Goal: Navigation & Orientation: Find specific page/section

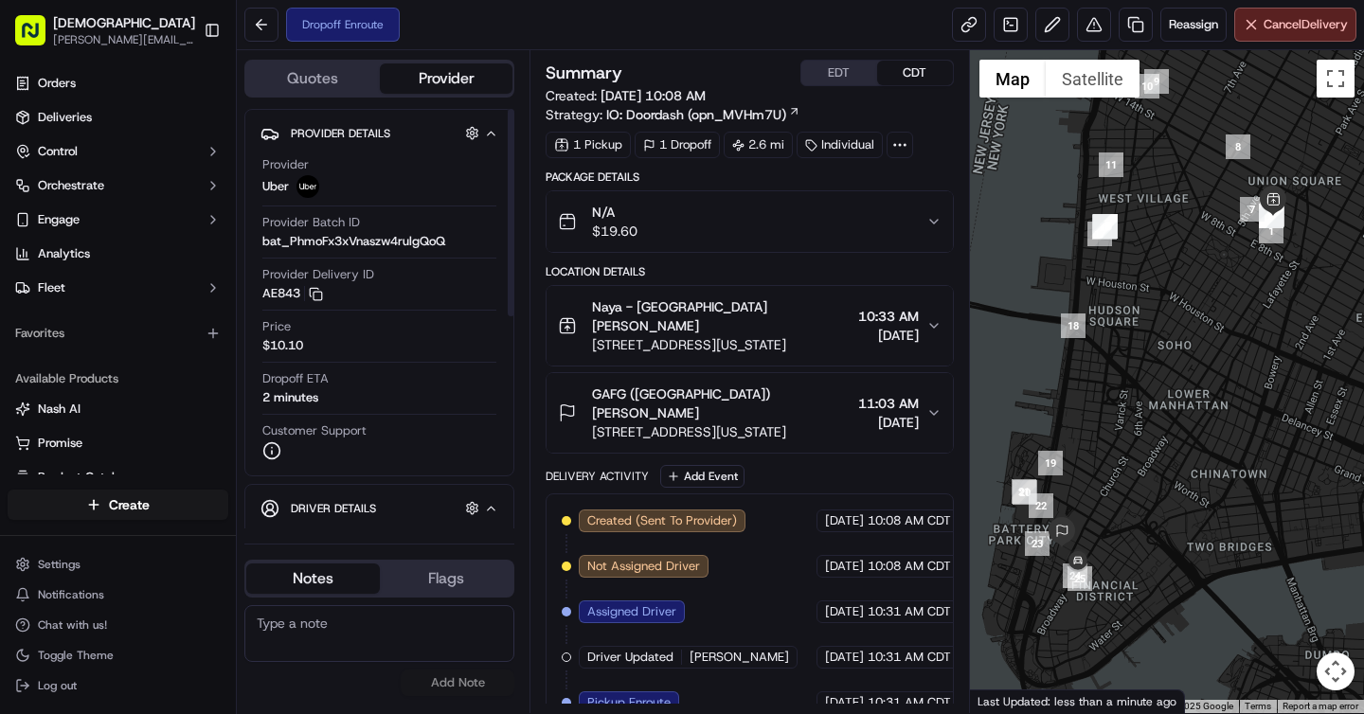
scroll to position [125, 0]
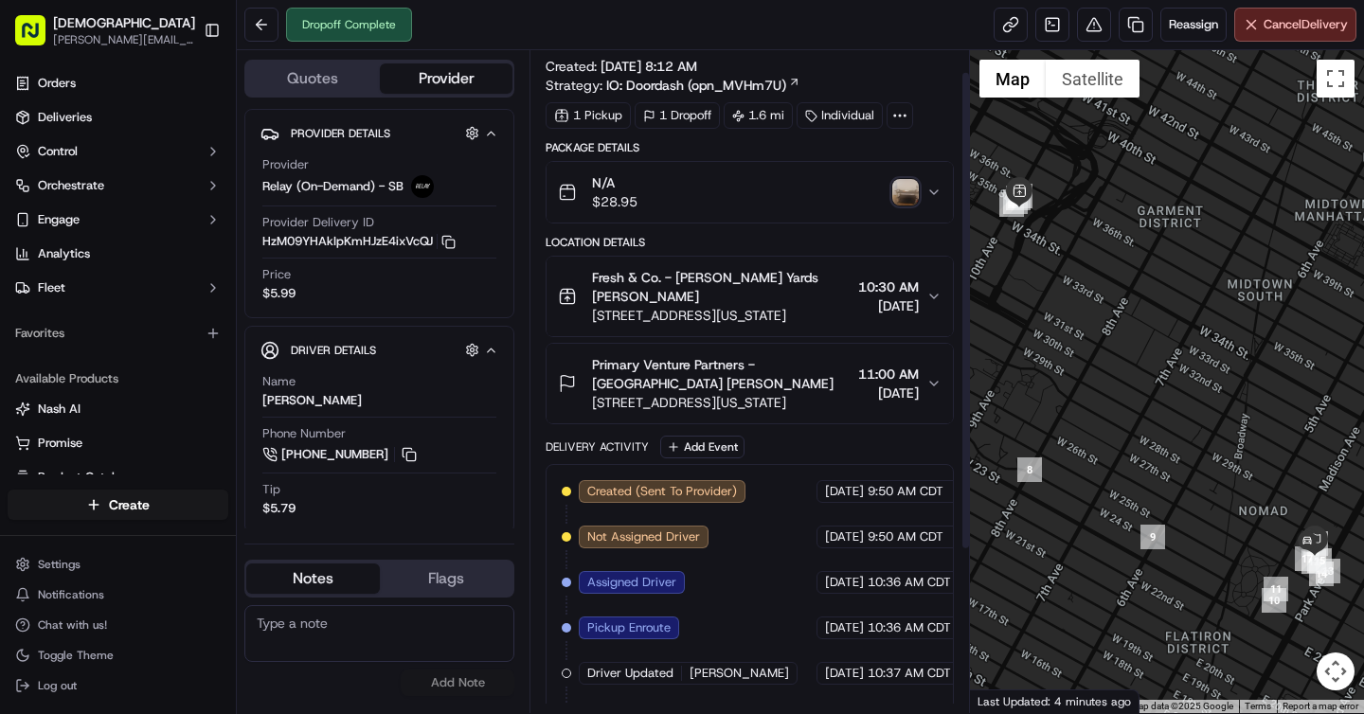
scroll to position [30, 0]
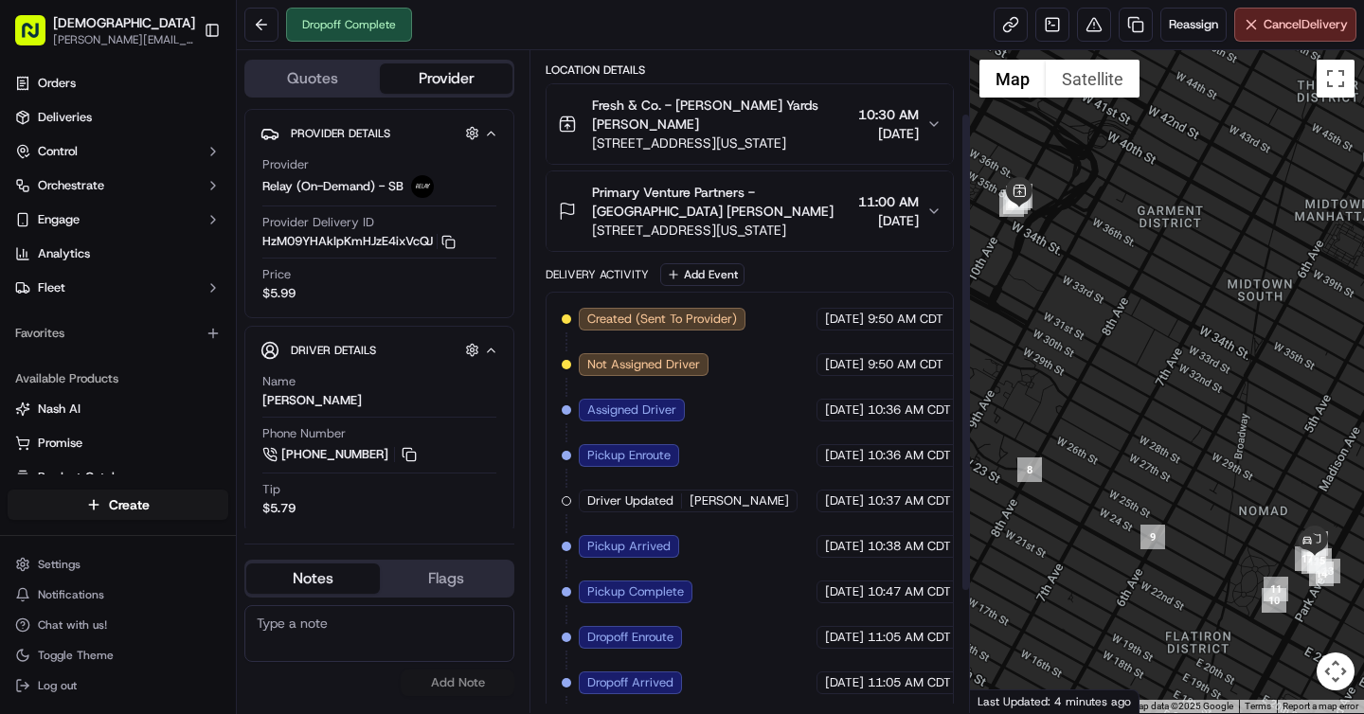
scroll to position [75, 0]
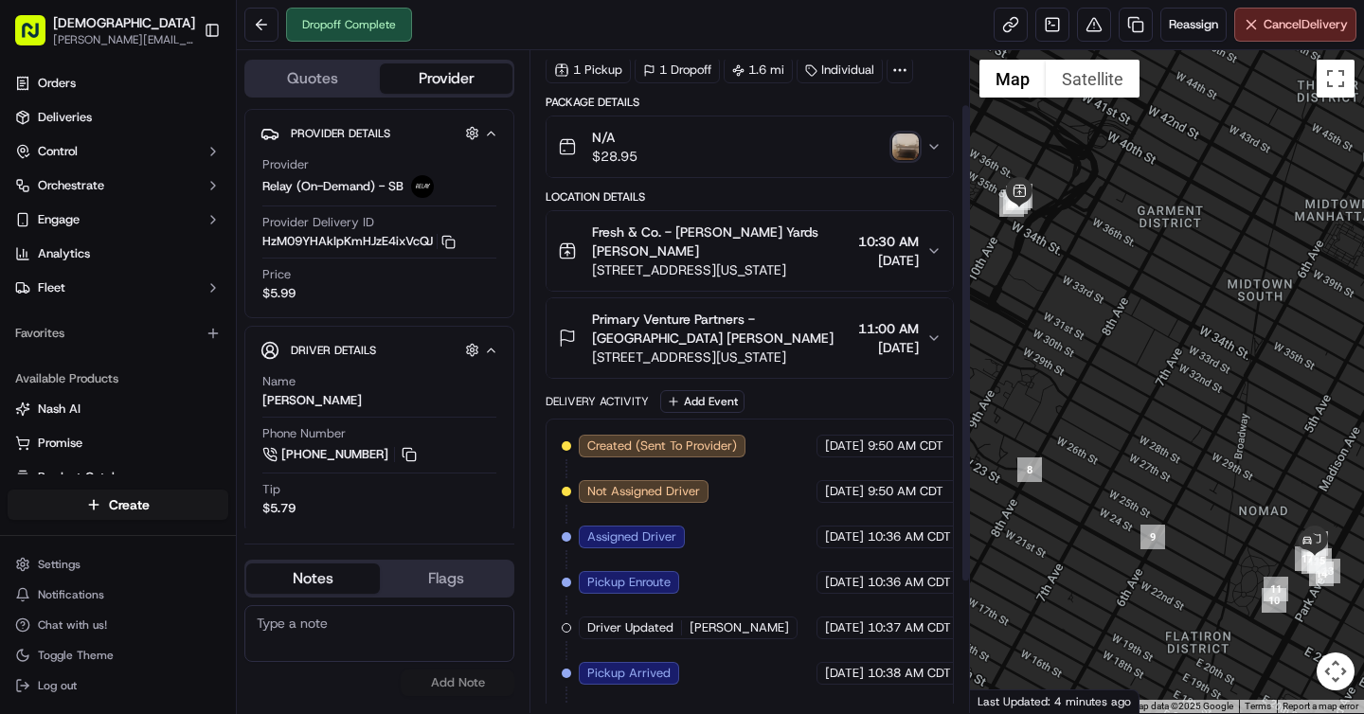
click at [761, 334] on span "Primary Venture Partners - NYC Amber Braman" at bounding box center [721, 329] width 258 height 38
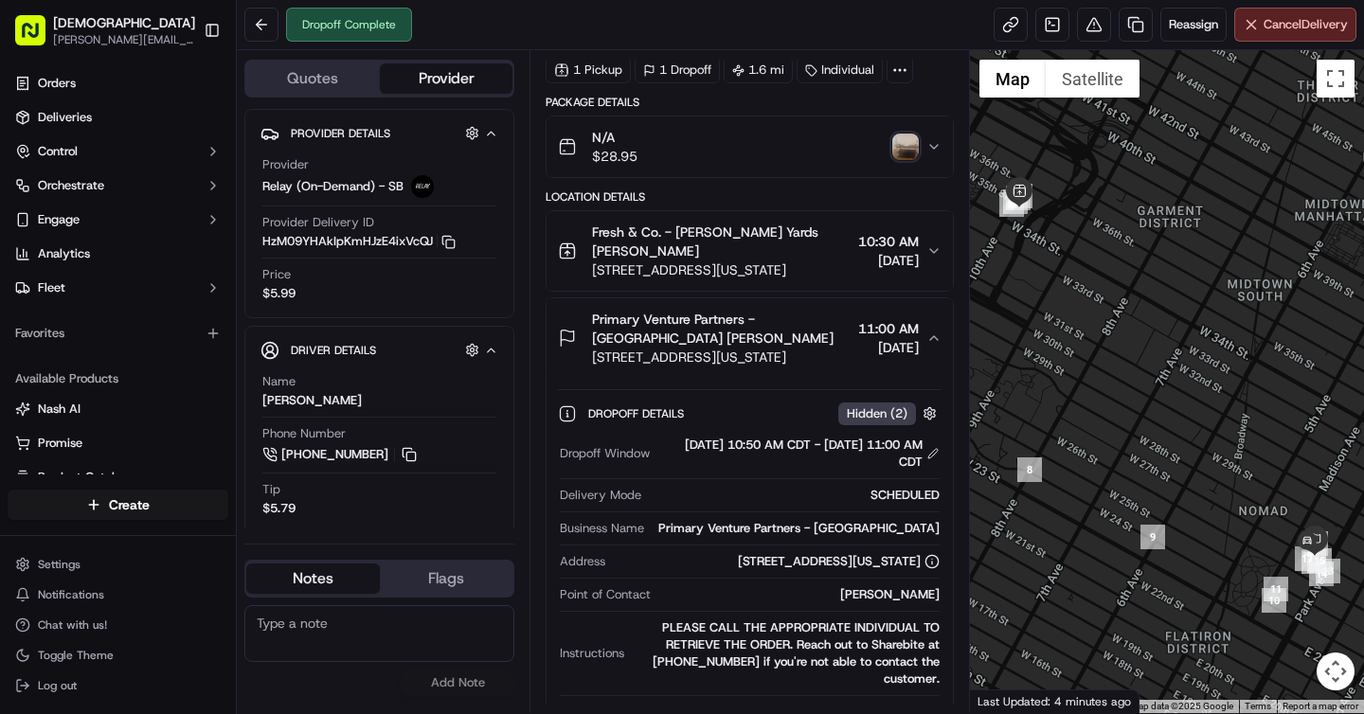
drag, startPoint x: 589, startPoint y: 358, endPoint x: 806, endPoint y: 360, distance: 216.9
click at [806, 360] on div "Primary Venture Partners - NYC Amber Braman 45 E 27th St, New York, NY 10016, U…" at bounding box center [704, 338] width 292 height 57
drag, startPoint x: 686, startPoint y: 561, endPoint x: 919, endPoint y: 562, distance: 233.0
click at [919, 562] on div "[STREET_ADDRESS][US_STATE]" at bounding box center [776, 561] width 326 height 17
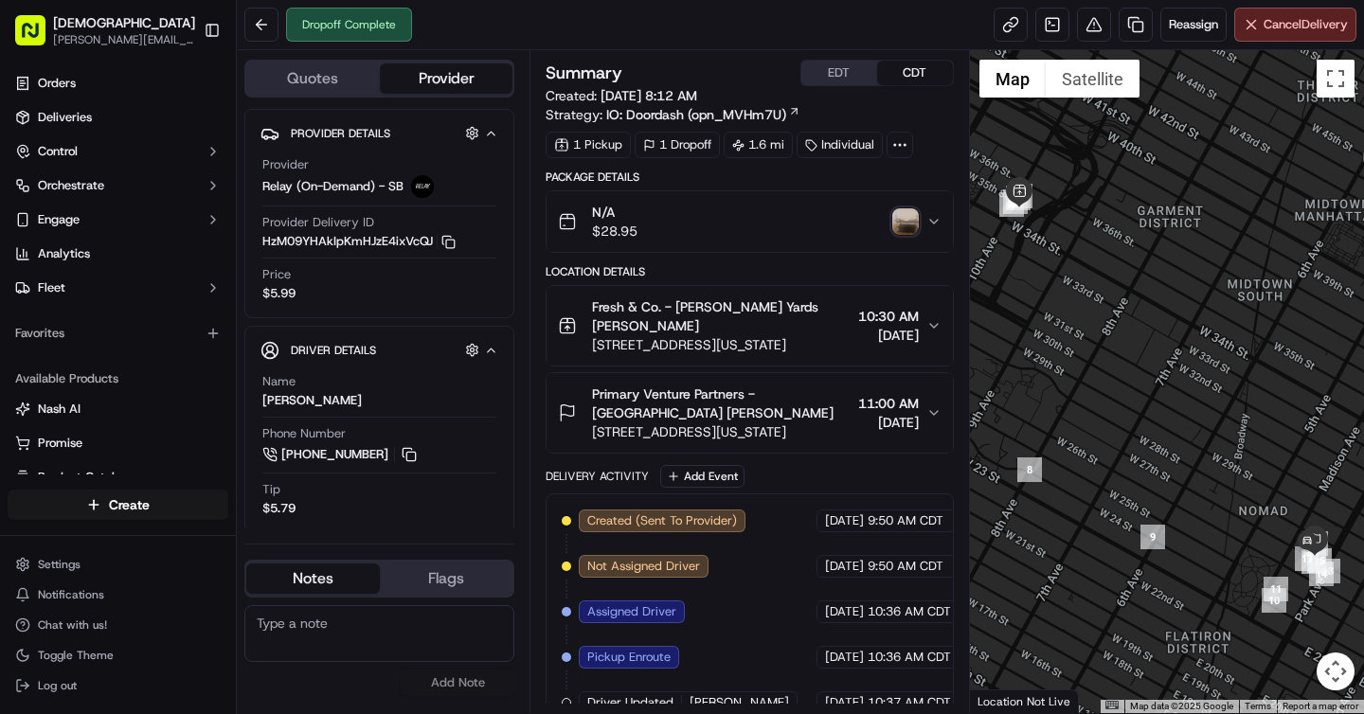
click at [863, 382] on button "Primary Venture Partners - [GEOGRAPHIC_DATA] [PERSON_NAME] [STREET_ADDRESS][US_…" at bounding box center [749, 413] width 405 height 80
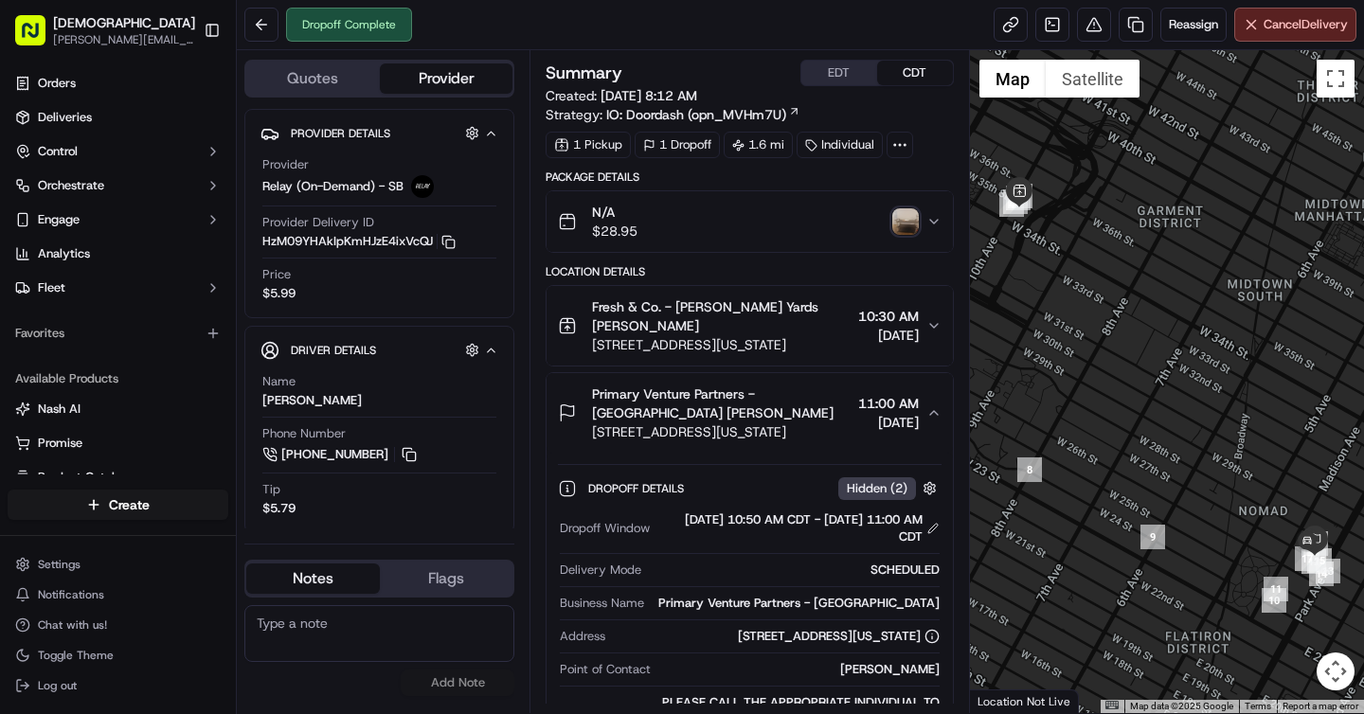
click at [907, 214] on img "button" at bounding box center [905, 221] width 27 height 27
